Goal: Information Seeking & Learning: Learn about a topic

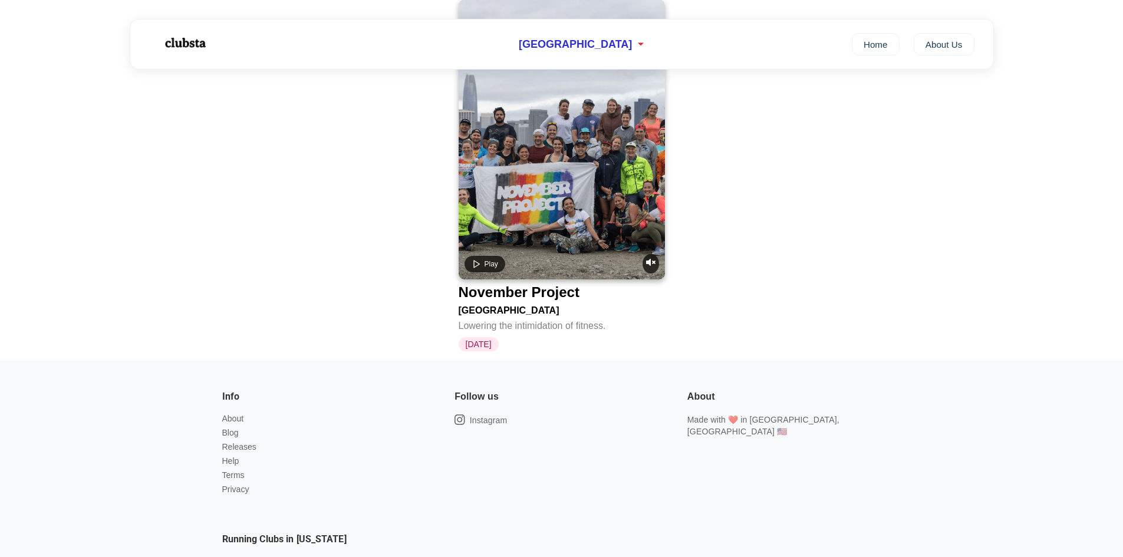
scroll to position [2673, 0]
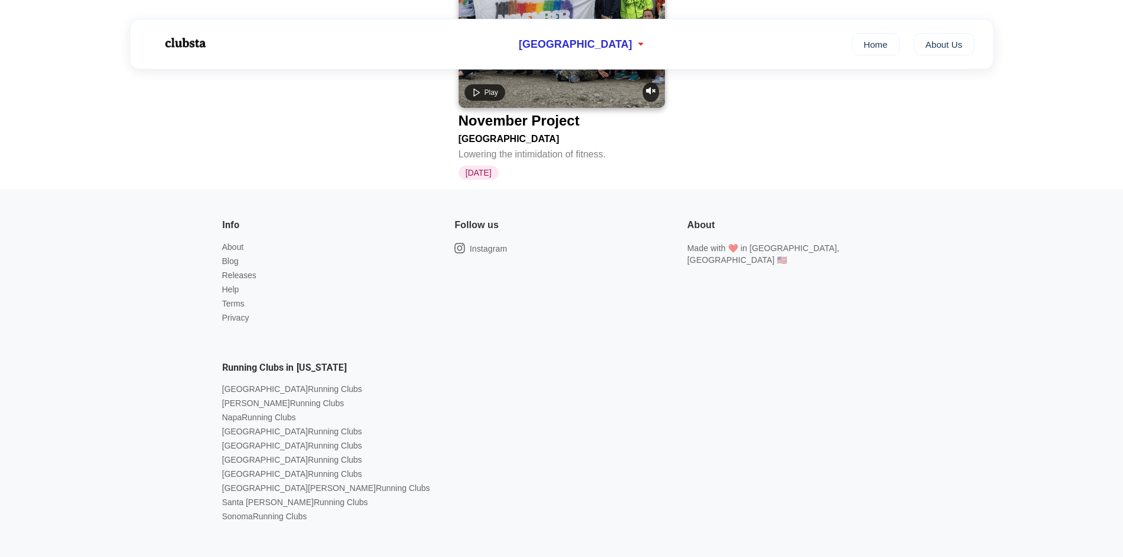
click at [234, 218] on div "Info About Blog Releases Help Terms Privacy" at bounding box center [329, 273] width 214 height 110
click at [234, 242] on link "About" at bounding box center [233, 246] width 22 height 9
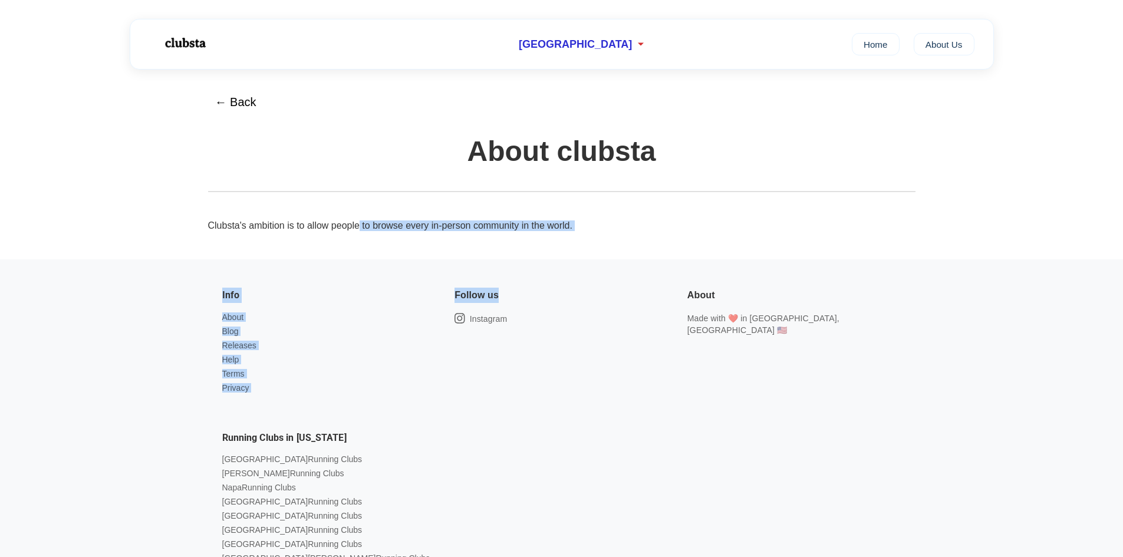
drag, startPoint x: 358, startPoint y: 225, endPoint x: 529, endPoint y: 275, distance: 178.1
click at [529, 275] on div "San Francisco Home About Us ← Back About clubsta Clubsta's ambition is to allow…" at bounding box center [561, 339] width 1123 height 679
click at [940, 44] on link "About Us" at bounding box center [944, 43] width 61 height 22
click at [880, 45] on link "Home" at bounding box center [876, 43] width 48 height 22
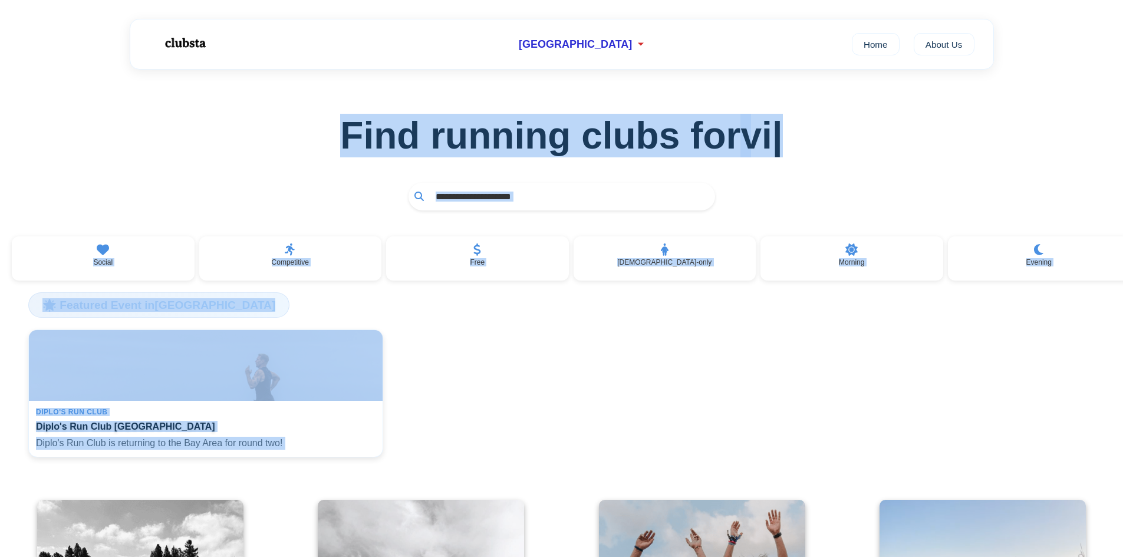
click at [294, 179] on div "Find running clubs for vi |" at bounding box center [561, 150] width 1123 height 160
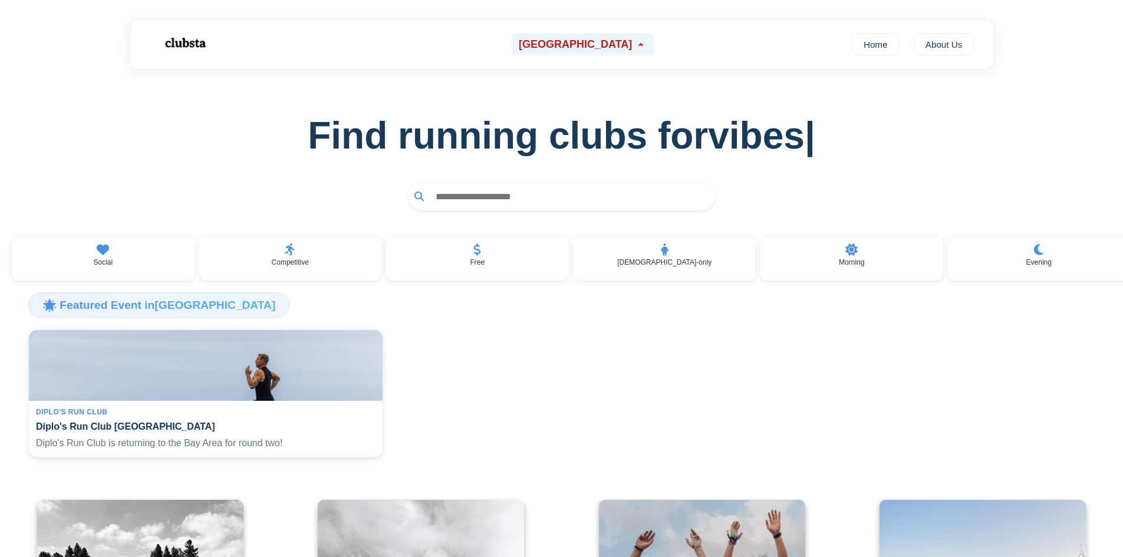
click at [635, 44] on icon at bounding box center [641, 44] width 12 height 12
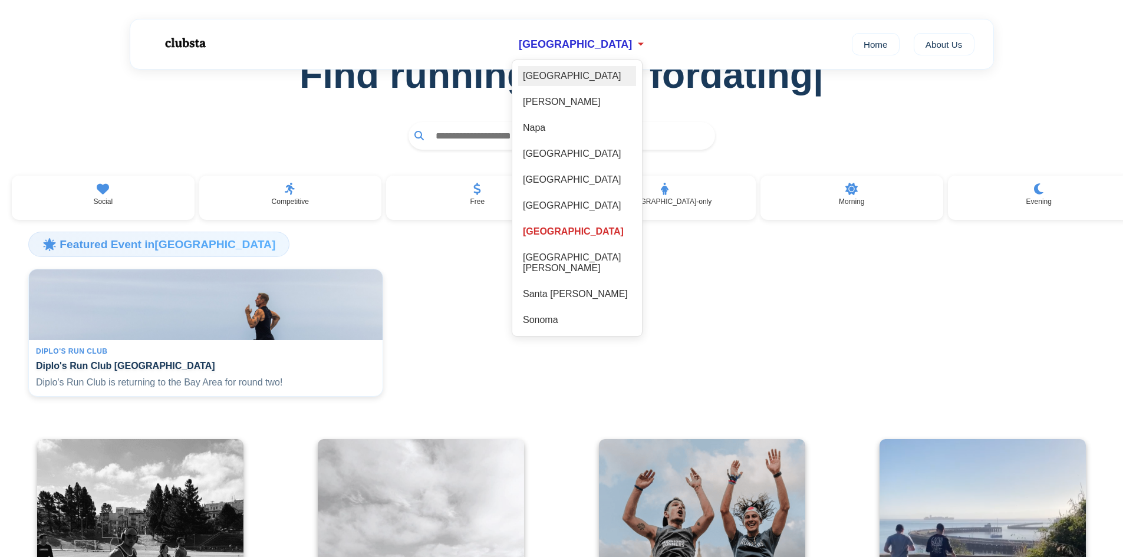
scroll to position [59, 0]
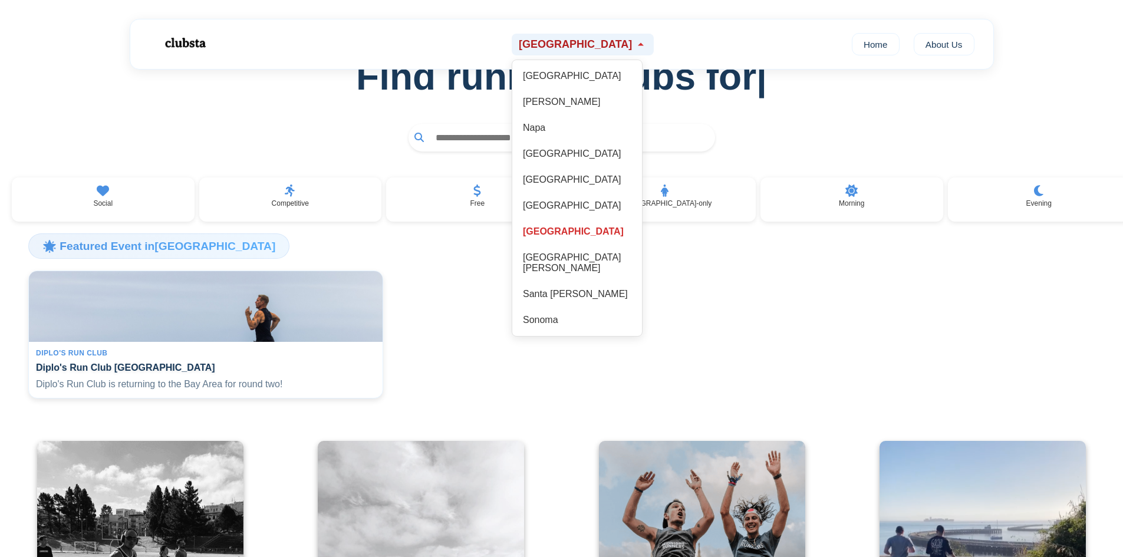
click at [579, 45] on span "[GEOGRAPHIC_DATA]" at bounding box center [575, 44] width 113 height 12
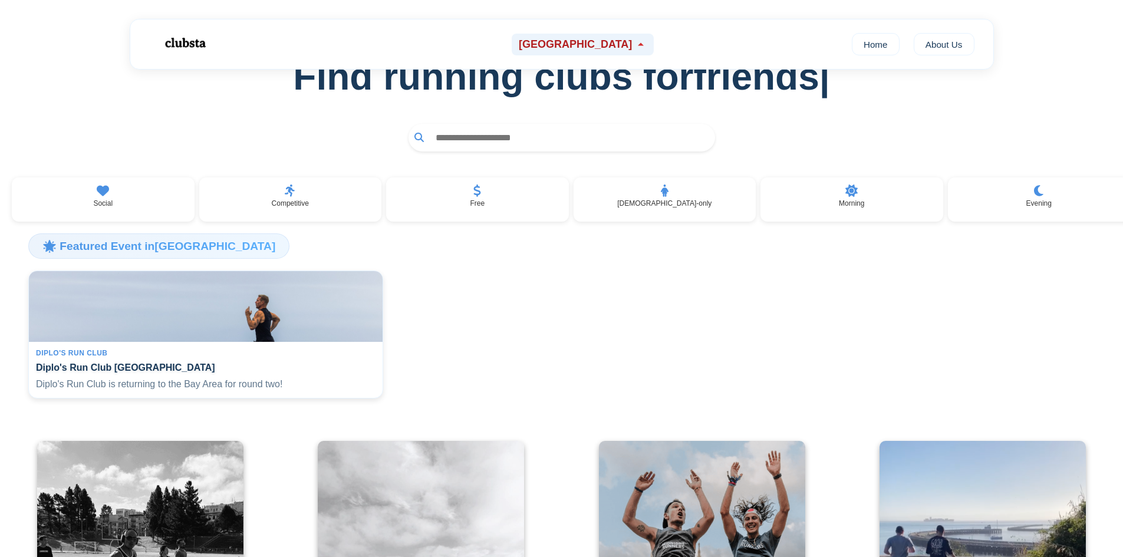
click at [554, 45] on span "[GEOGRAPHIC_DATA]" at bounding box center [575, 44] width 113 height 12
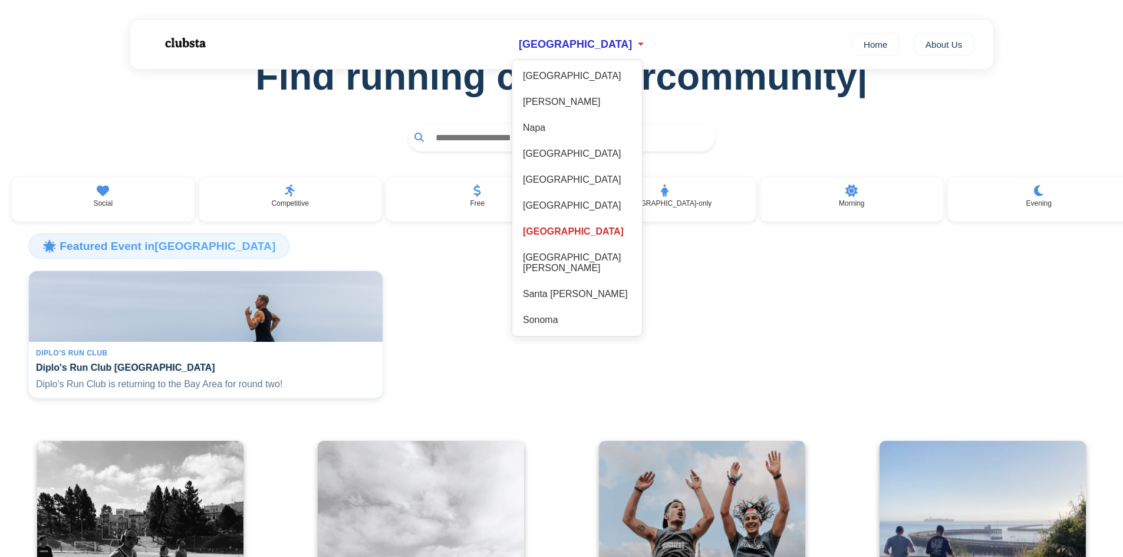
click at [375, 144] on div at bounding box center [561, 138] width 1085 height 28
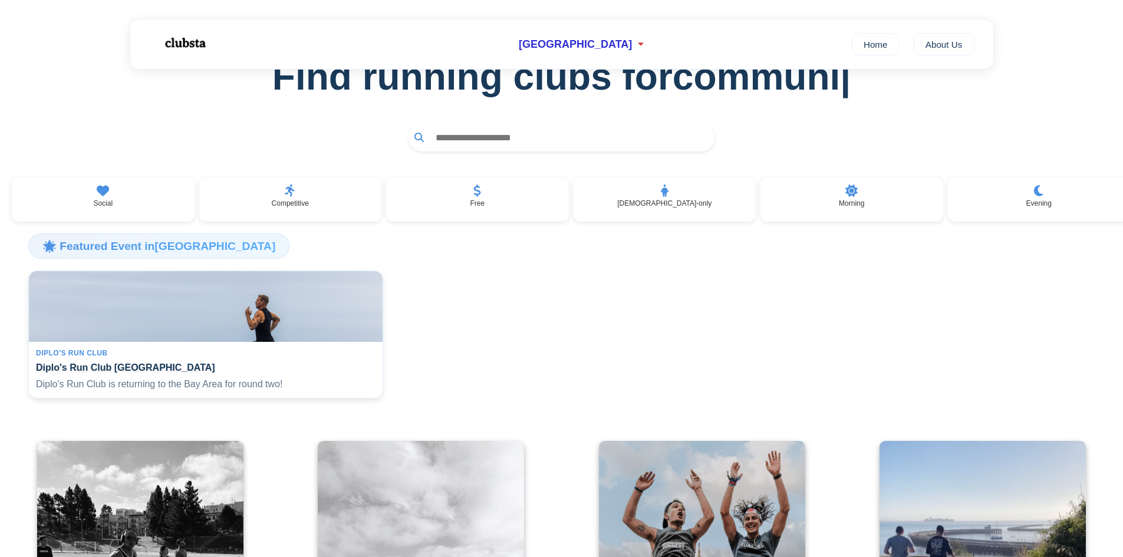
click at [473, 142] on input "text" at bounding box center [569, 138] width 279 height 22
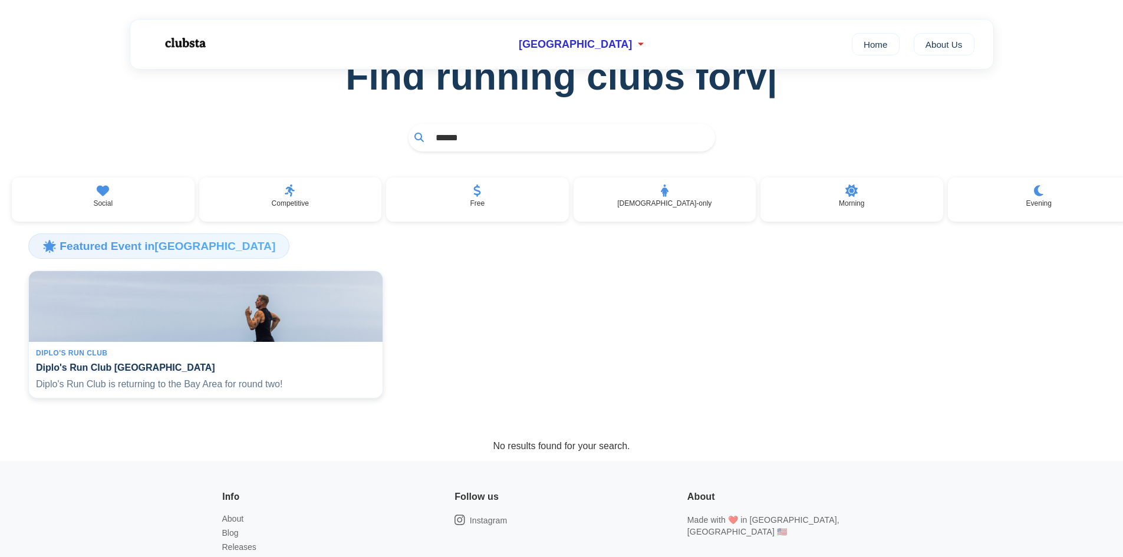
type input "******"
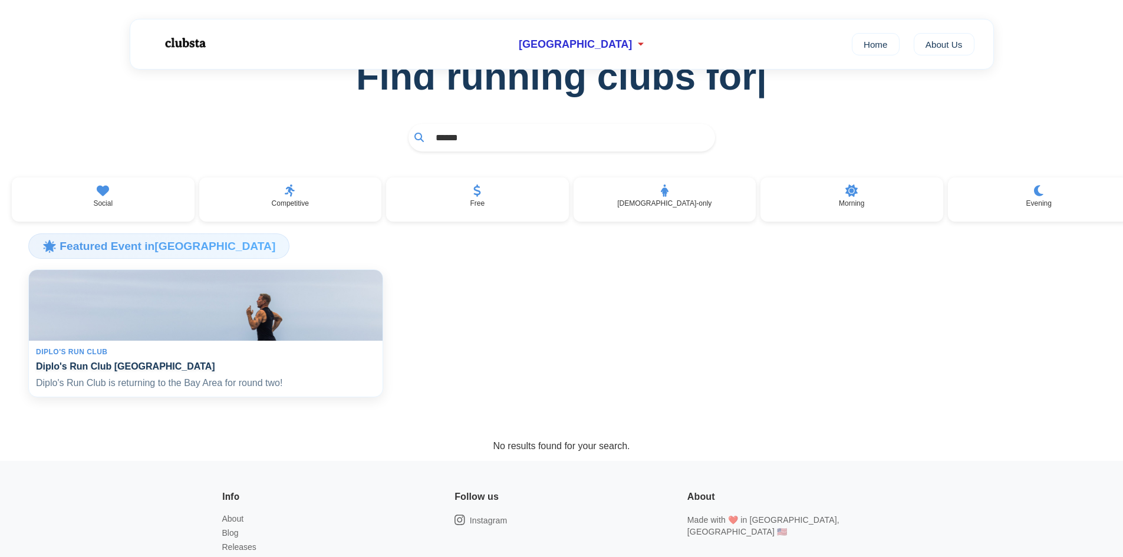
click at [183, 353] on div "Diplo's Run Club" at bounding box center [206, 352] width 340 height 8
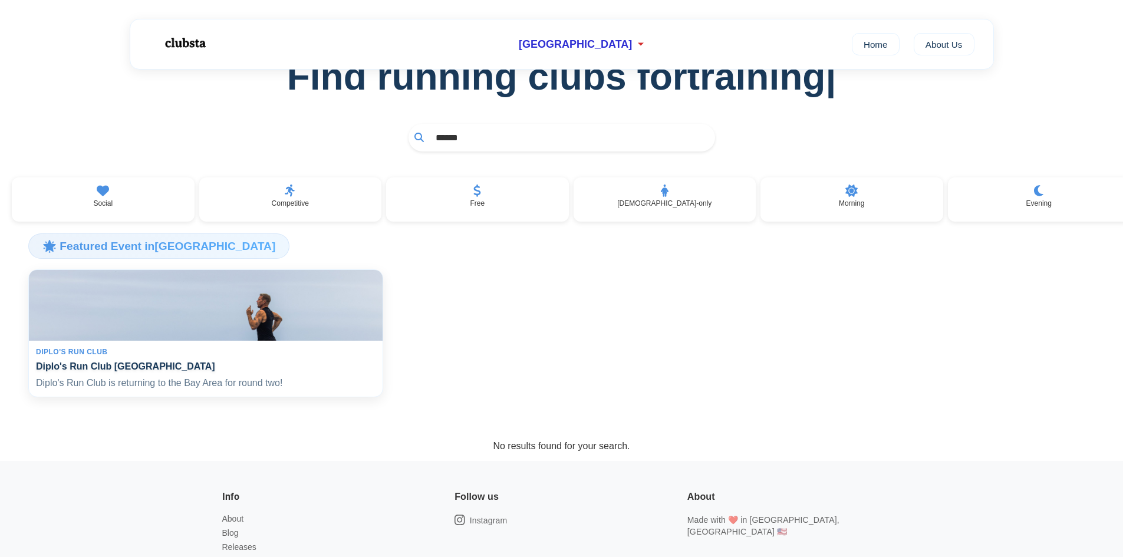
click at [163, 372] on h4 "Diplo's Run Club [GEOGRAPHIC_DATA]" at bounding box center [206, 366] width 340 height 11
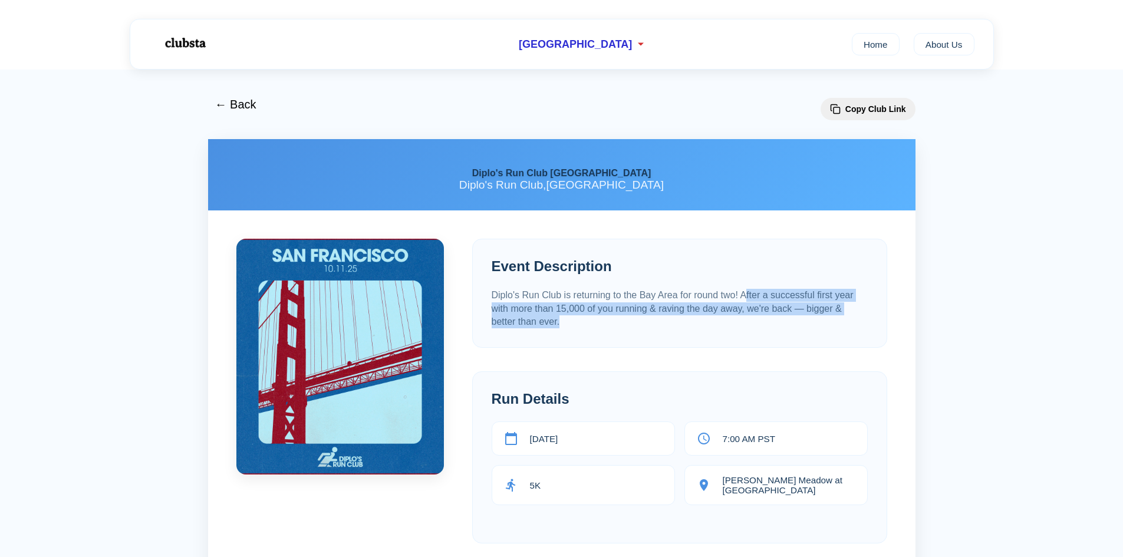
drag, startPoint x: 751, startPoint y: 293, endPoint x: 797, endPoint y: 322, distance: 54.3
click at [797, 322] on p "Diplo's Run Club is returning to the Bay Area for round two! After a successful…" at bounding box center [680, 308] width 376 height 39
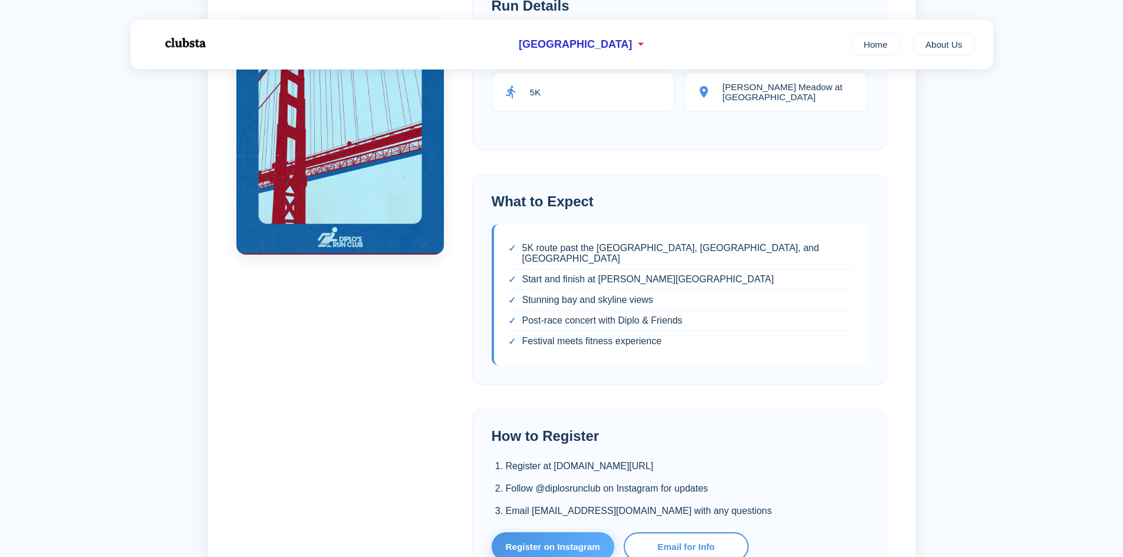
scroll to position [413, 0]
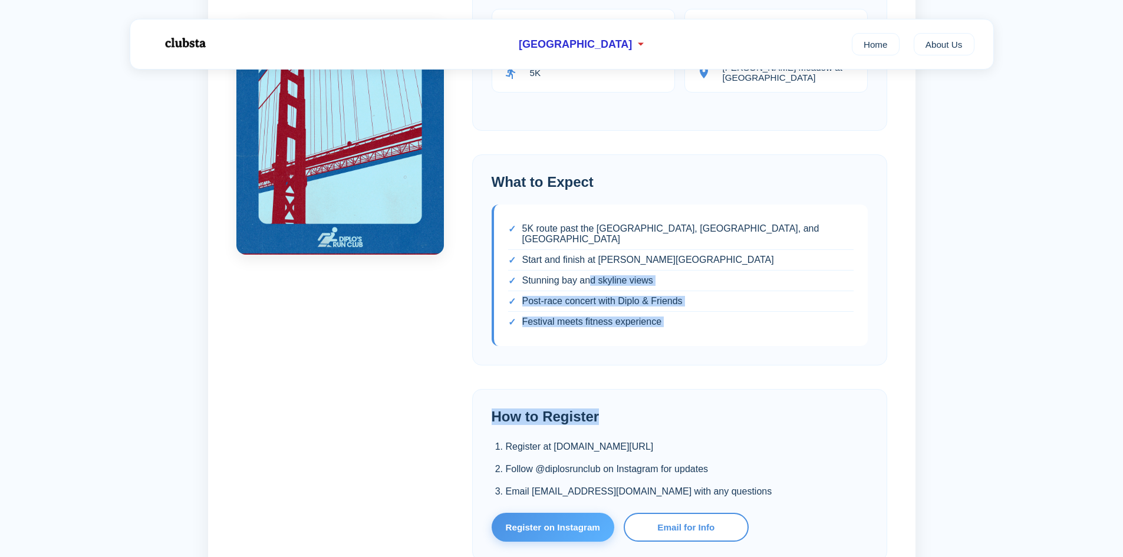
drag, startPoint x: 597, startPoint y: 271, endPoint x: 650, endPoint y: 403, distance: 142.3
click at [650, 403] on div "Event Description [PERSON_NAME]'s Run Club is returning to the Bay Area for rou…" at bounding box center [679, 289] width 415 height 926
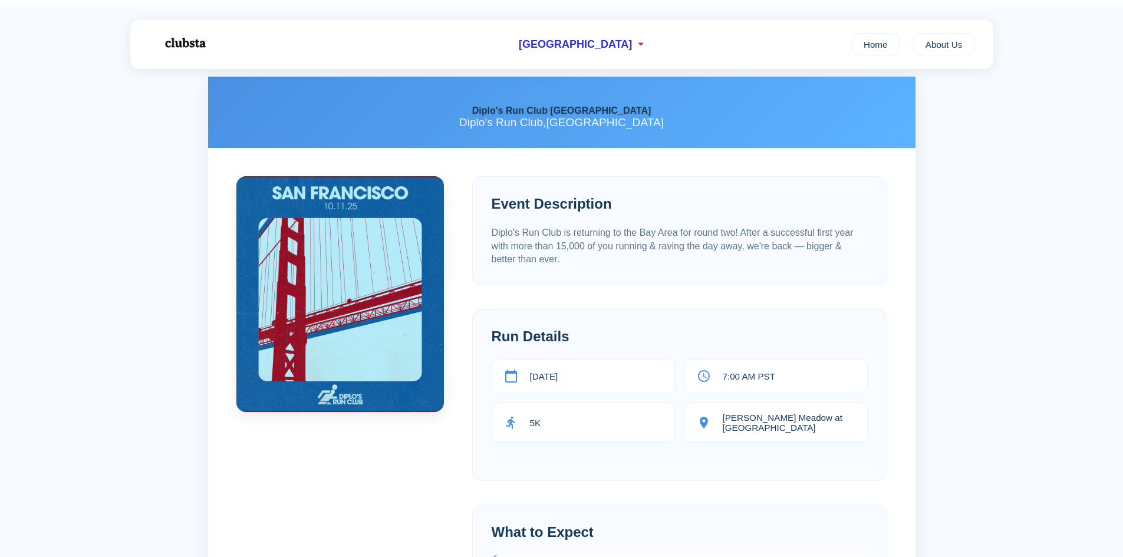
scroll to position [59, 0]
